Goal: Find specific fact: Find specific fact

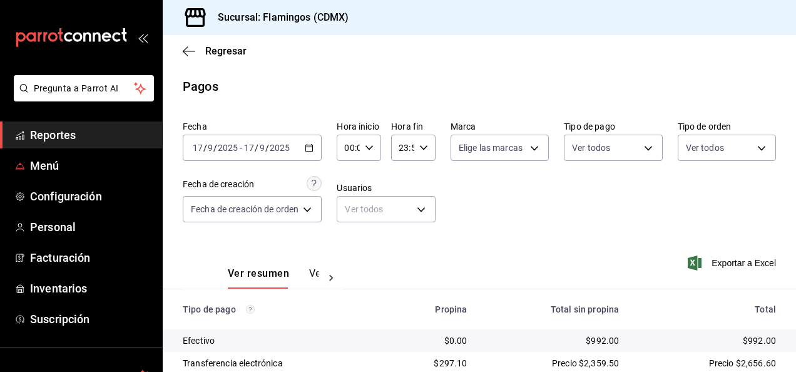
scroll to position [113, 0]
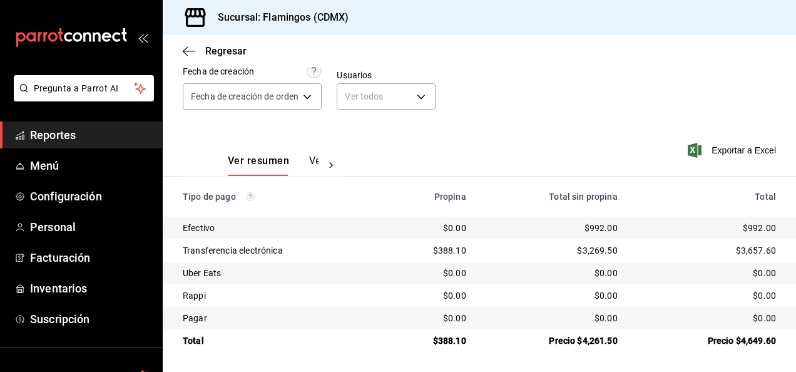
click at [590, 223] on div "$992.00" at bounding box center [551, 228] width 131 height 13
copy div "992.00"
click at [444, 252] on div "$388.10" at bounding box center [430, 250] width 71 height 13
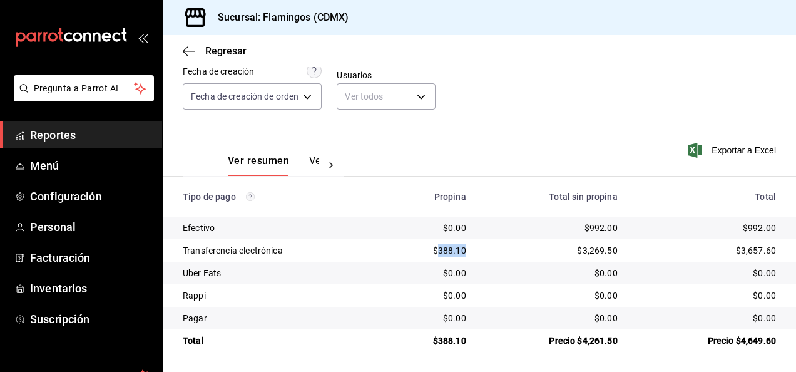
copy div "388.10"
